Goal: Task Accomplishment & Management: Use online tool/utility

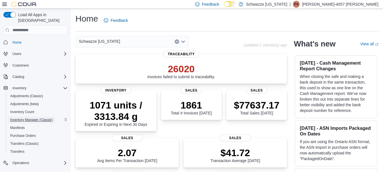
click at [30, 118] on span "Inventory Manager (Classic)" at bounding box center [31, 120] width 42 height 5
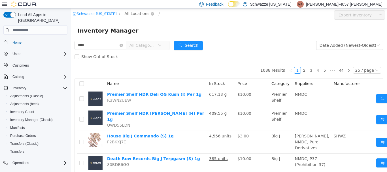
type input "****"
click at [129, 15] on span "All Locations" at bounding box center [136, 13] width 25 height 6
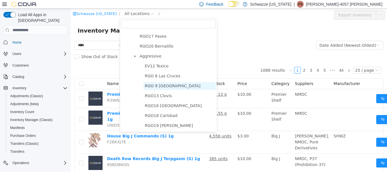
click at [159, 84] on span "RGO 9 Las Vegas" at bounding box center [173, 86] width 56 height 5
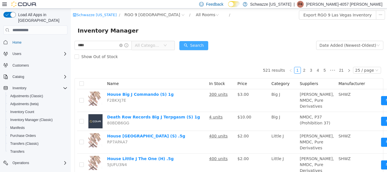
click at [192, 44] on button "Search" at bounding box center [193, 45] width 29 height 9
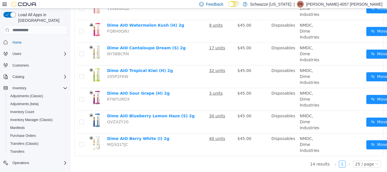
scroll to position [255, 0]
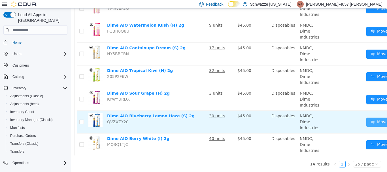
click at [374, 118] on button "Move" at bounding box center [379, 122] width 26 height 9
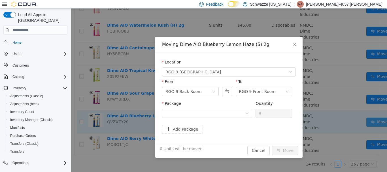
scroll to position [251, 0]
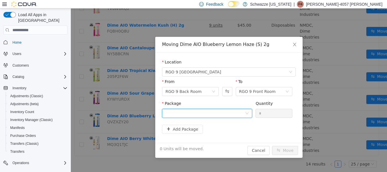
click at [234, 116] on div at bounding box center [205, 113] width 80 height 8
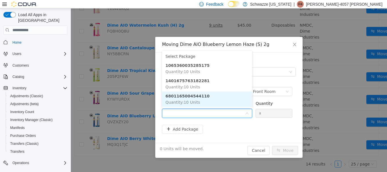
click at [192, 96] on strong "6801165004544110" at bounding box center [187, 96] width 44 height 5
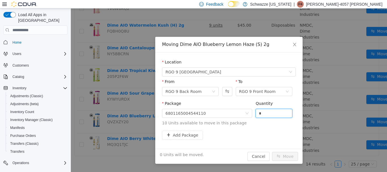
drag, startPoint x: 270, startPoint y: 114, endPoint x: 241, endPoint y: 106, distance: 30.8
click at [242, 107] on span "Package 6801165004544110 Quantity * 10 Units available to move in this package" at bounding box center [229, 113] width 134 height 25
type input "**"
click at [272, 152] on button "Move" at bounding box center [285, 156] width 26 height 9
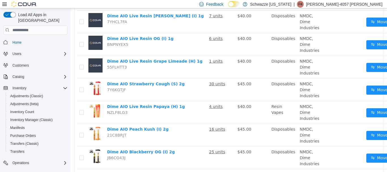
scroll to position [0, 0]
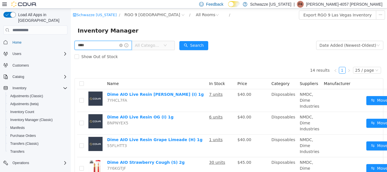
drag, startPoint x: 101, startPoint y: 45, endPoint x: 34, endPoint y: 42, distance: 66.6
click at [71, 42] on html "Schwazze New Mexico / RGO 9 Las Vegas / All Rooms / Export RGO 9 Las Vegas Inve…" at bounding box center [229, 89] width 316 height 163
click at [258, 27] on div "Inventory Manager" at bounding box center [229, 30] width 302 height 9
